Goal: Information Seeking & Learning: Learn about a topic

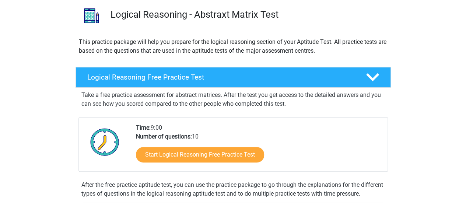
scroll to position [55, 0]
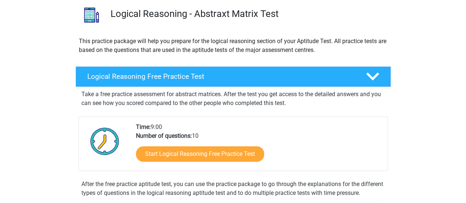
click at [203, 76] on h4 "Logical Reasoning Free Practice Test" at bounding box center [220, 76] width 267 height 8
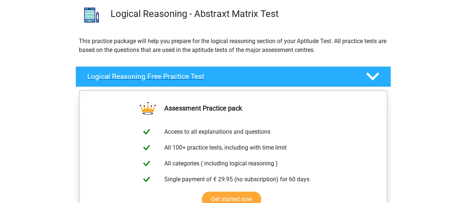
click at [372, 78] on polygon at bounding box center [372, 77] width 13 height 8
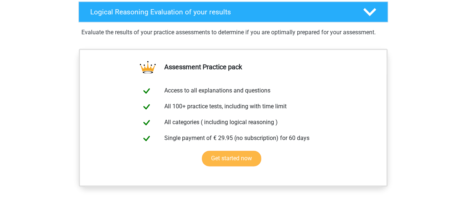
scroll to position [486, 0]
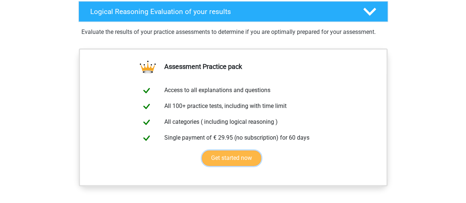
click at [249, 165] on link "Get started now" at bounding box center [231, 157] width 59 height 15
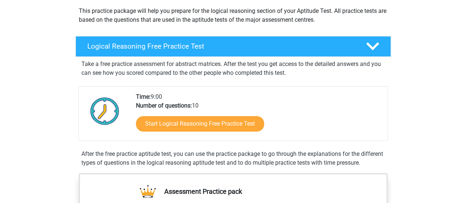
scroll to position [75, 0]
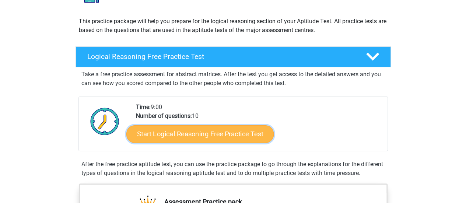
click at [233, 134] on link "Start Logical Reasoning Free Practice Test" at bounding box center [199, 134] width 147 height 18
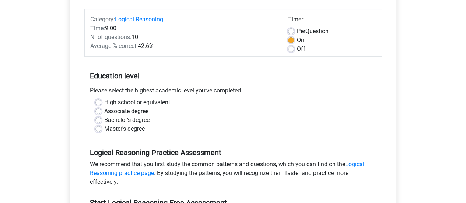
scroll to position [88, 0]
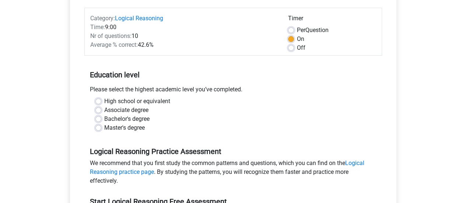
click at [104, 116] on label "Bachelor's degree" at bounding box center [126, 119] width 45 height 9
click at [97, 116] on input "Bachelor's degree" at bounding box center [98, 118] width 6 height 7
radio input "true"
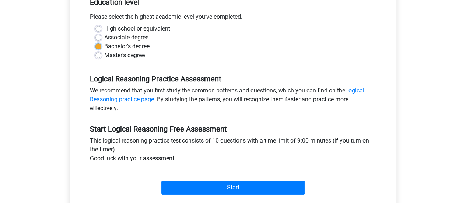
scroll to position [167, 0]
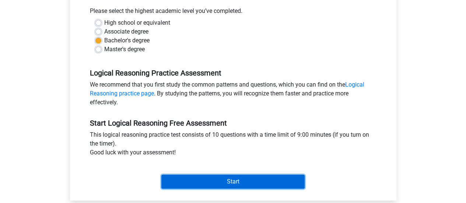
click at [230, 180] on input "Start" at bounding box center [232, 182] width 143 height 14
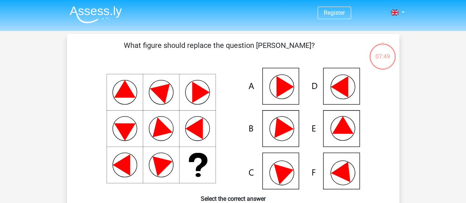
click at [336, 171] on icon at bounding box center [344, 169] width 27 height 25
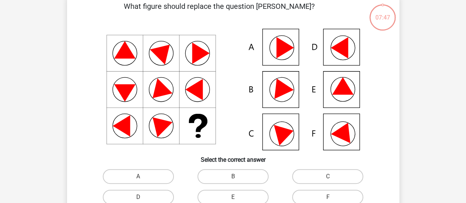
scroll to position [88, 0]
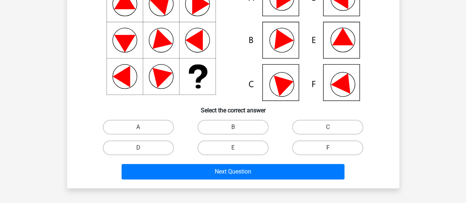
click at [335, 147] on label "F" at bounding box center [327, 147] width 71 height 15
click at [333, 148] on input "F" at bounding box center [330, 150] width 5 height 5
radio input "true"
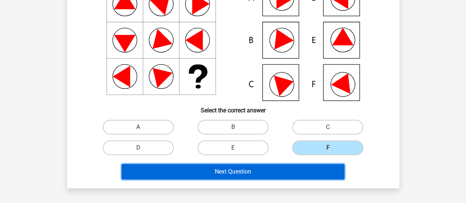
click at [298, 174] on button "Next Question" at bounding box center [233, 171] width 223 height 15
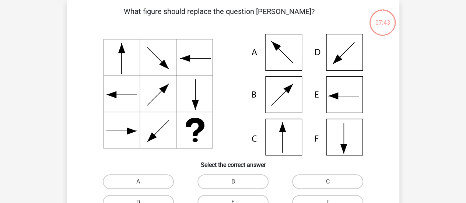
scroll to position [34, 0]
click at [332, 183] on input "C" at bounding box center [330, 184] width 5 height 5
radio input "true"
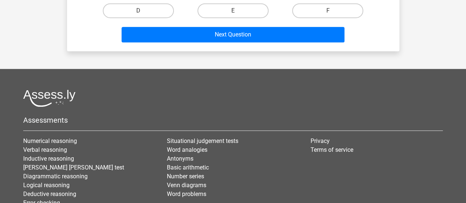
scroll to position [241, 0]
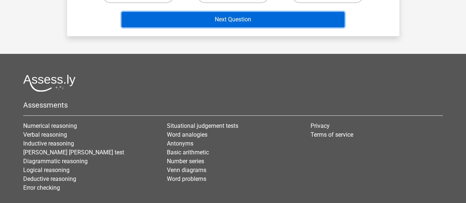
click at [258, 17] on button "Next Question" at bounding box center [233, 19] width 223 height 15
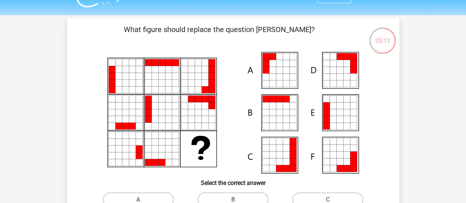
scroll to position [64, 0]
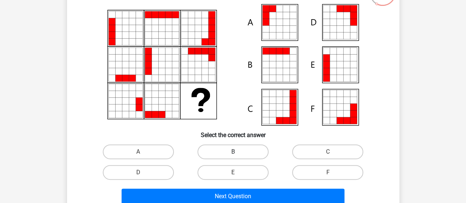
click at [252, 151] on label "B" at bounding box center [232, 151] width 71 height 15
click at [238, 152] on input "B" at bounding box center [235, 154] width 5 height 5
radio input "true"
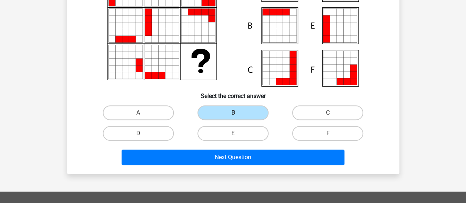
scroll to position [103, 0]
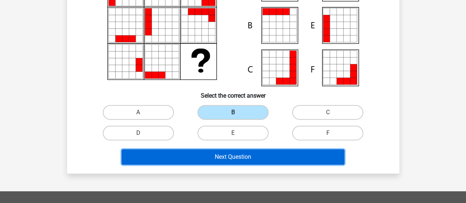
click at [253, 156] on button "Next Question" at bounding box center [233, 156] width 223 height 15
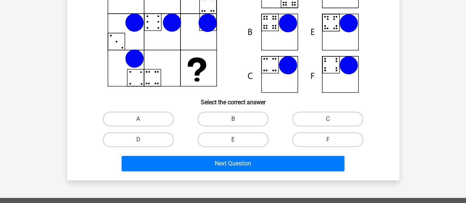
scroll to position [97, 0]
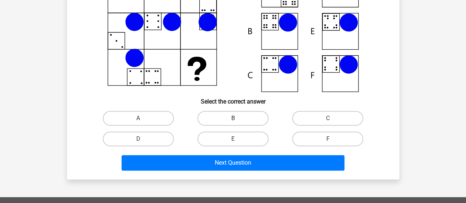
click at [242, 126] on label "B" at bounding box center [232, 118] width 71 height 15
click at [238, 123] on input "B" at bounding box center [235, 120] width 5 height 5
radio input "true"
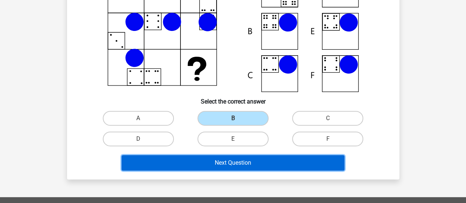
click at [243, 164] on button "Next Question" at bounding box center [233, 162] width 223 height 15
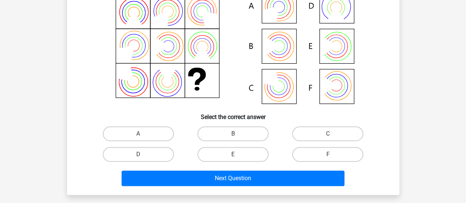
scroll to position [83, 0]
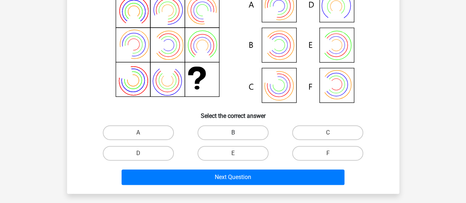
click at [248, 130] on label "B" at bounding box center [232, 132] width 71 height 15
click at [238, 133] on input "B" at bounding box center [235, 135] width 5 height 5
radio input "true"
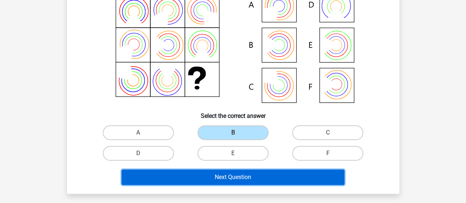
click at [251, 177] on button "Next Question" at bounding box center [233, 176] width 223 height 15
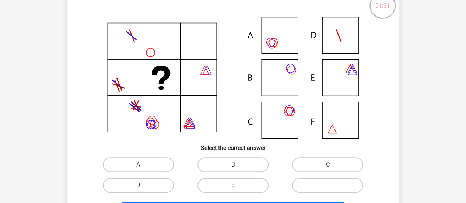
scroll to position [55, 0]
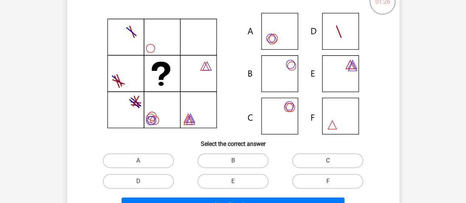
click at [314, 161] on label "C" at bounding box center [327, 160] width 71 height 15
click at [328, 161] on input "C" at bounding box center [330, 163] width 5 height 5
radio input "true"
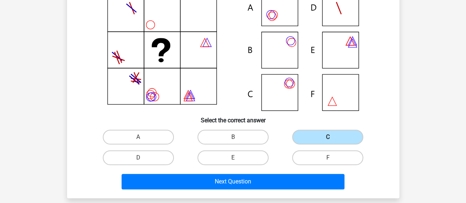
scroll to position [79, 0]
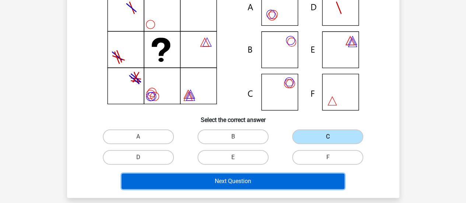
click at [287, 187] on button "Next Question" at bounding box center [233, 181] width 223 height 15
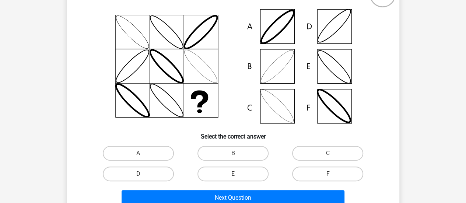
scroll to position [63, 0]
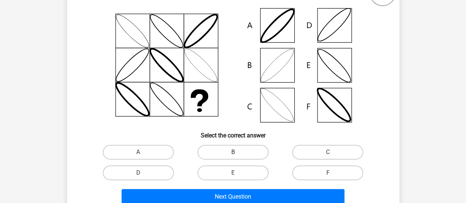
click at [247, 145] on label "B" at bounding box center [232, 152] width 71 height 15
click at [238, 152] on input "B" at bounding box center [235, 154] width 5 height 5
radio input "true"
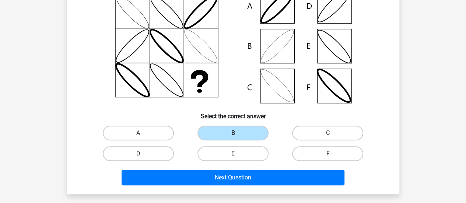
scroll to position [84, 0]
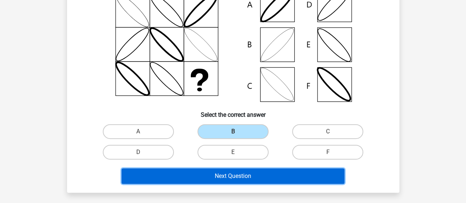
click at [242, 174] on button "Next Question" at bounding box center [233, 175] width 223 height 15
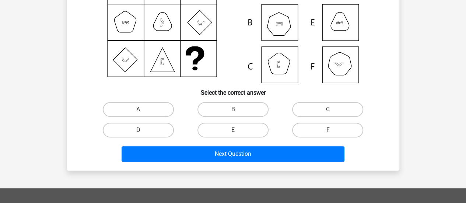
scroll to position [106, 0]
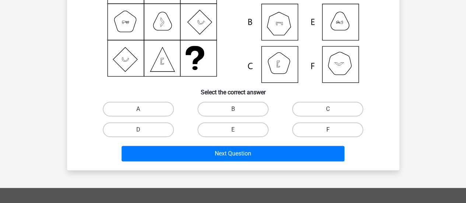
click at [308, 127] on label "F" at bounding box center [327, 129] width 71 height 15
click at [328, 130] on input "F" at bounding box center [330, 132] width 5 height 5
radio input "true"
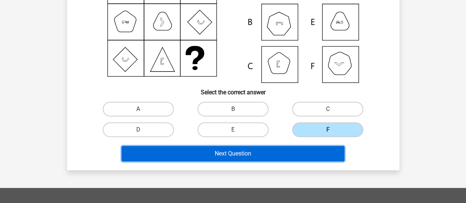
click at [286, 152] on button "Next Question" at bounding box center [233, 153] width 223 height 15
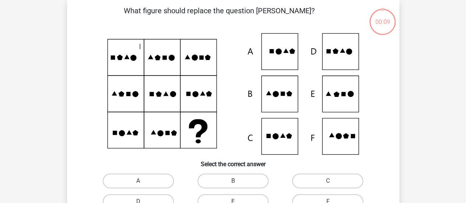
scroll to position [34, 0]
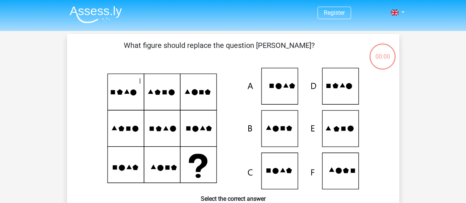
scroll to position [34, 0]
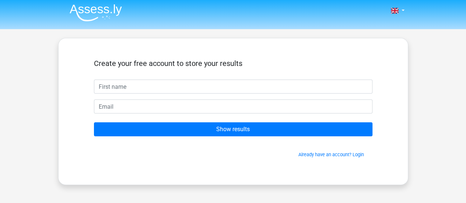
scroll to position [2, 0]
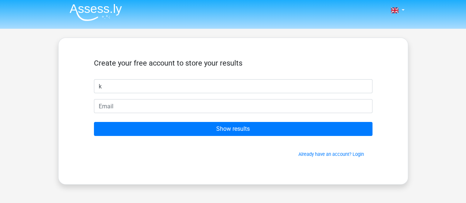
type input "k"
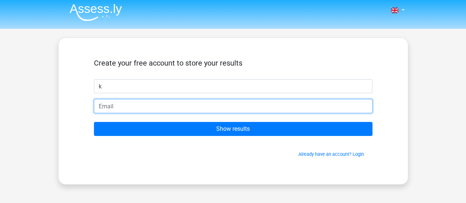
click at [218, 113] on input "email" at bounding box center [233, 106] width 279 height 14
type input "[EMAIL_ADDRESS][DOMAIN_NAME]"
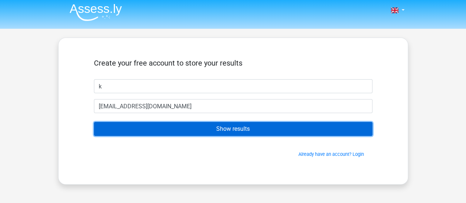
click at [214, 126] on input "Show results" at bounding box center [233, 129] width 279 height 14
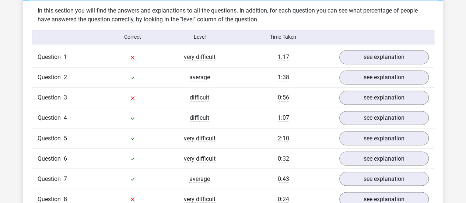
scroll to position [573, 0]
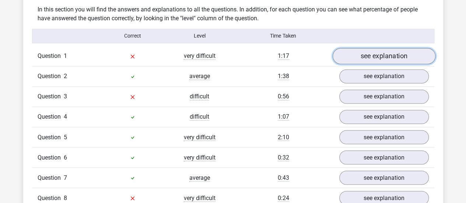
click at [365, 53] on link "see explanation" at bounding box center [383, 56] width 103 height 16
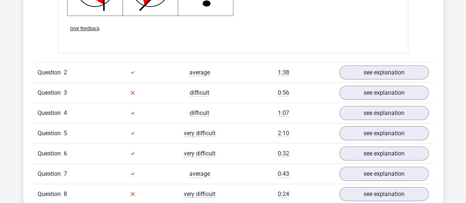
scroll to position [1040, 0]
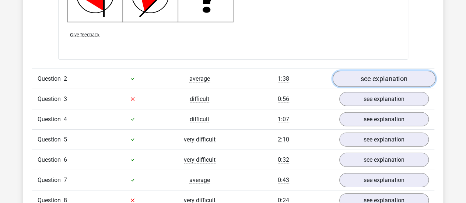
click at [400, 82] on link "see explanation" at bounding box center [383, 79] width 103 height 16
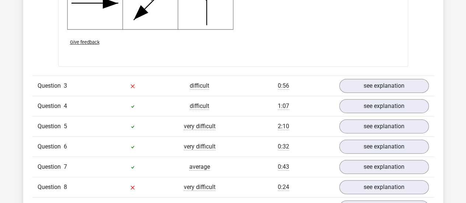
scroll to position [1510, 0]
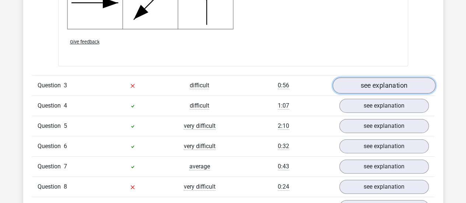
click at [375, 85] on link "see explanation" at bounding box center [383, 85] width 103 height 16
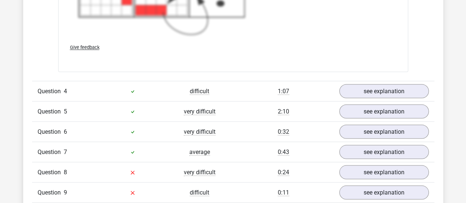
scroll to position [2057, 0]
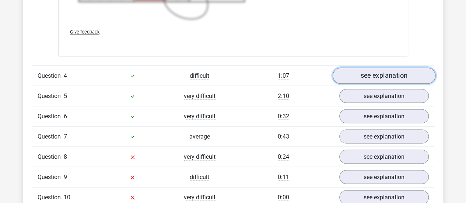
click at [388, 76] on link "see explanation" at bounding box center [383, 75] width 103 height 16
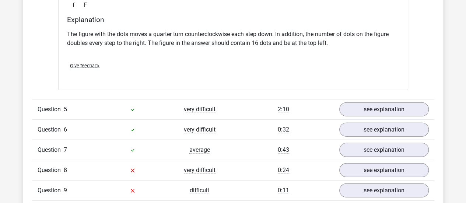
scroll to position [2342, 0]
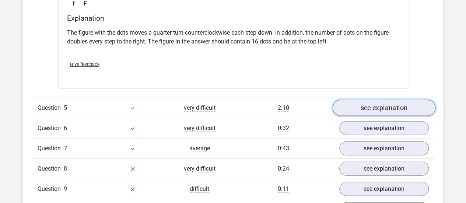
click at [393, 112] on link "see explanation" at bounding box center [383, 108] width 103 height 16
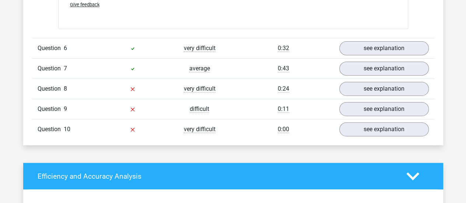
scroll to position [2935, 0]
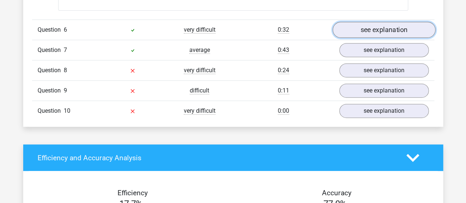
click at [389, 25] on link "see explanation" at bounding box center [383, 30] width 103 height 16
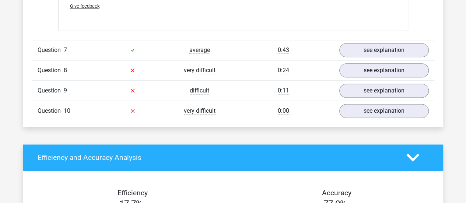
scroll to position [3238, 0]
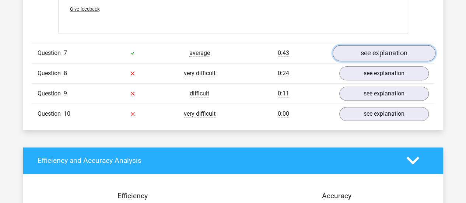
click at [370, 50] on link "see explanation" at bounding box center [383, 53] width 103 height 16
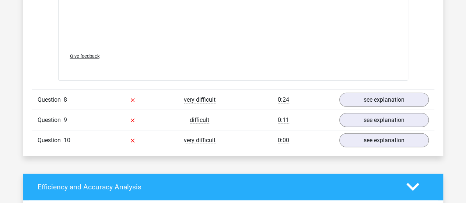
scroll to position [3706, 0]
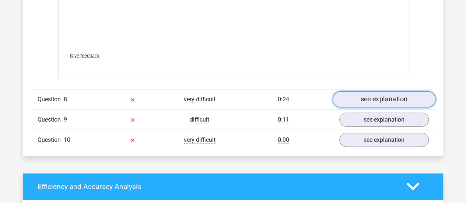
click at [357, 93] on link "see explanation" at bounding box center [383, 99] width 103 height 16
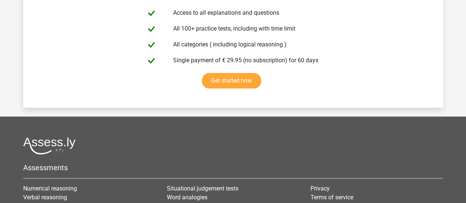
scroll to position [4637, 0]
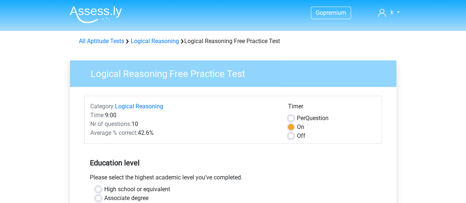
scroll to position [167, 0]
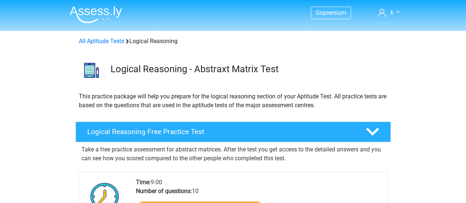
scroll to position [75, 0]
